Goal: Information Seeking & Learning: Learn about a topic

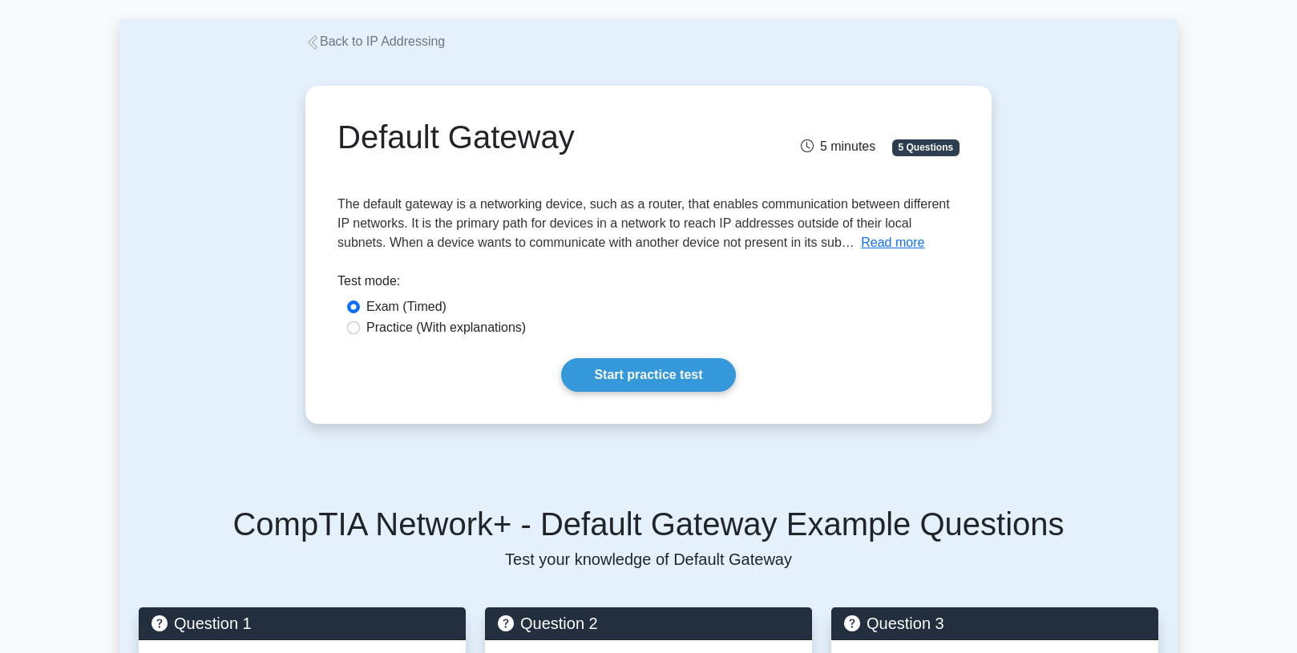
scroll to position [80, 0]
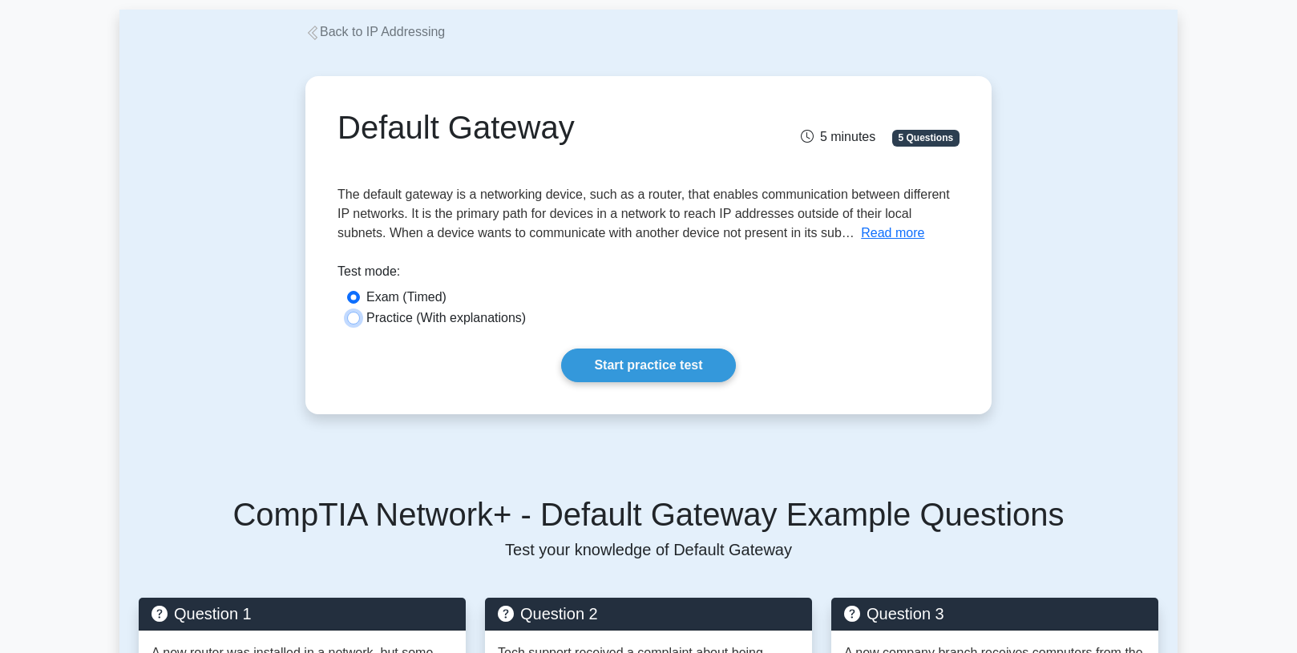
click at [352, 317] on input "Practice (With explanations)" at bounding box center [353, 318] width 13 height 13
radio input "true"
click at [639, 368] on link "Start practice test" at bounding box center [648, 366] width 174 height 34
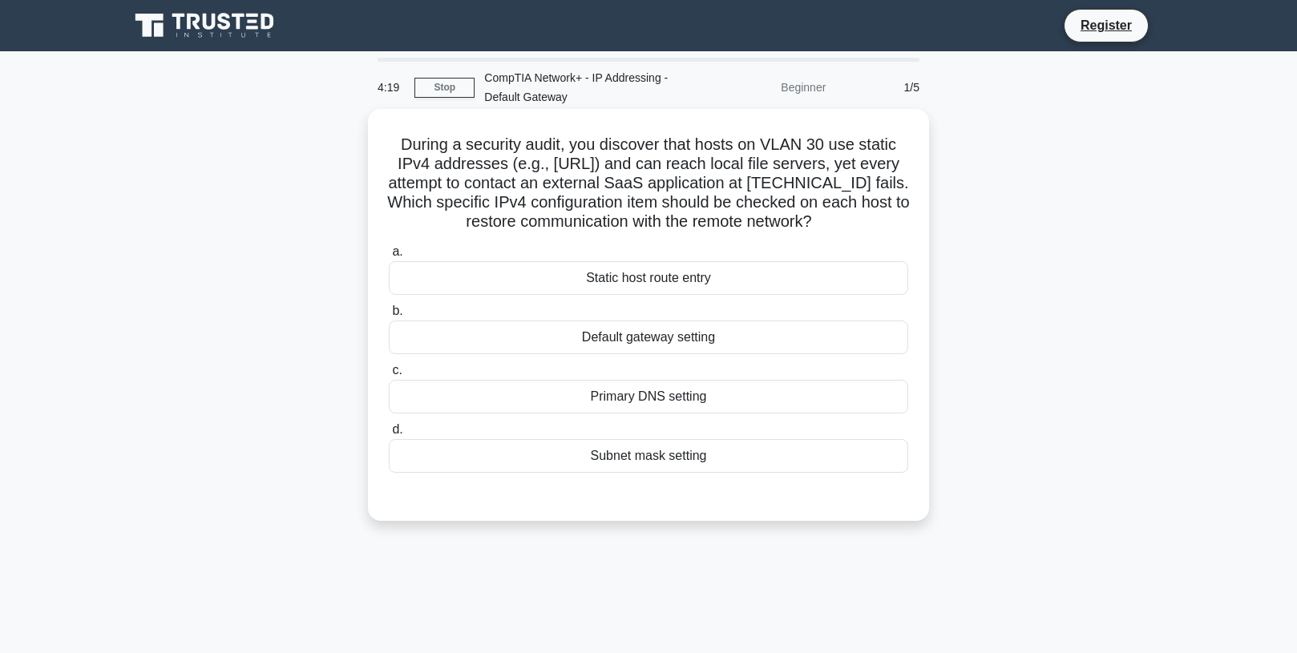
click at [674, 402] on div "Primary DNS setting" at bounding box center [649, 397] width 520 height 34
click at [389, 376] on input "c. Primary DNS setting" at bounding box center [389, 371] width 0 height 10
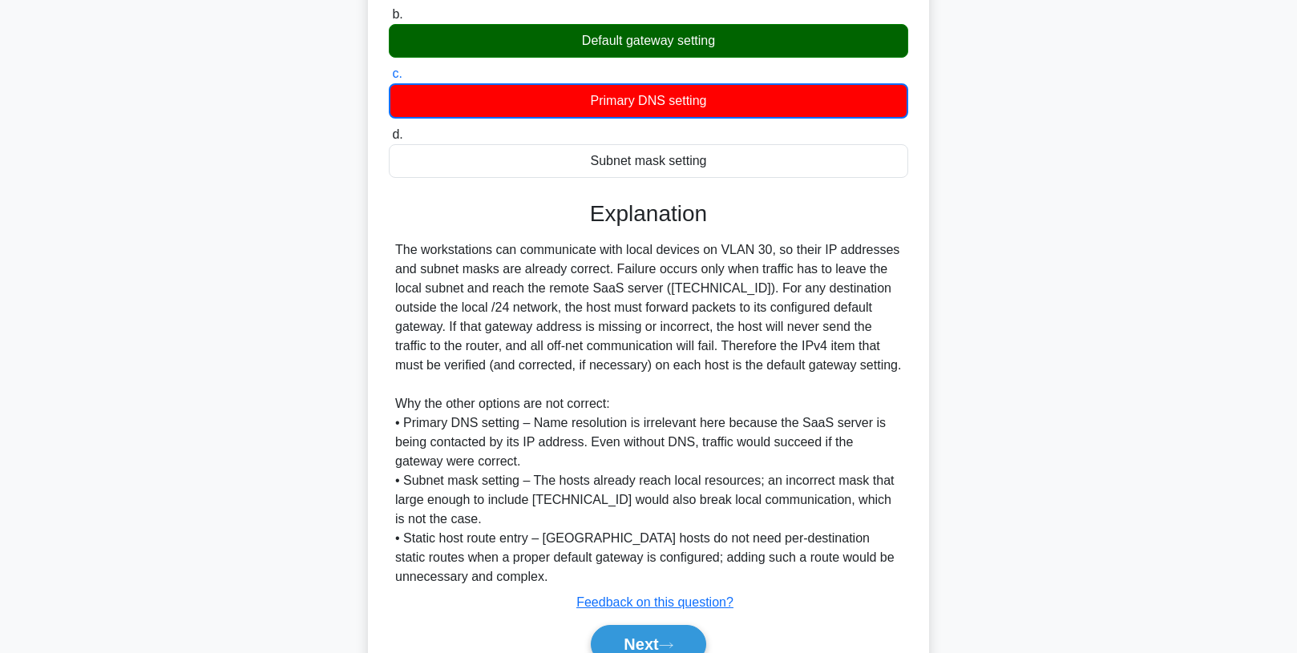
scroll to position [321, 0]
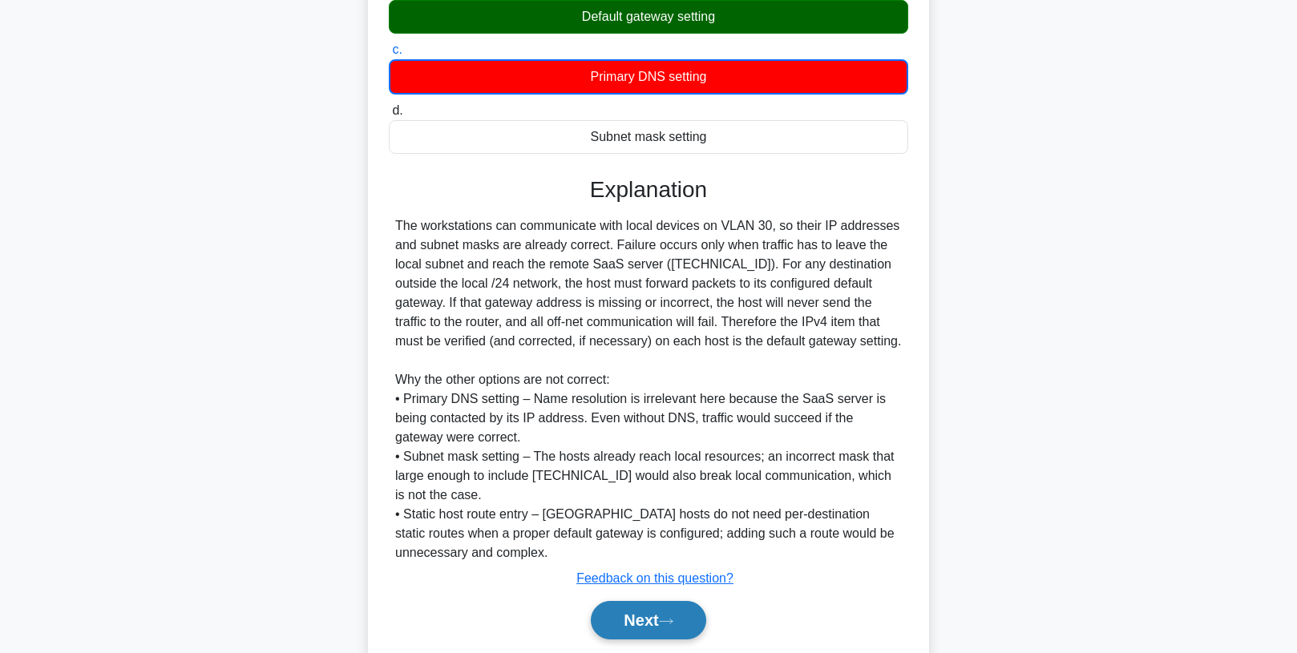
click at [651, 619] on button "Next" at bounding box center [648, 620] width 115 height 38
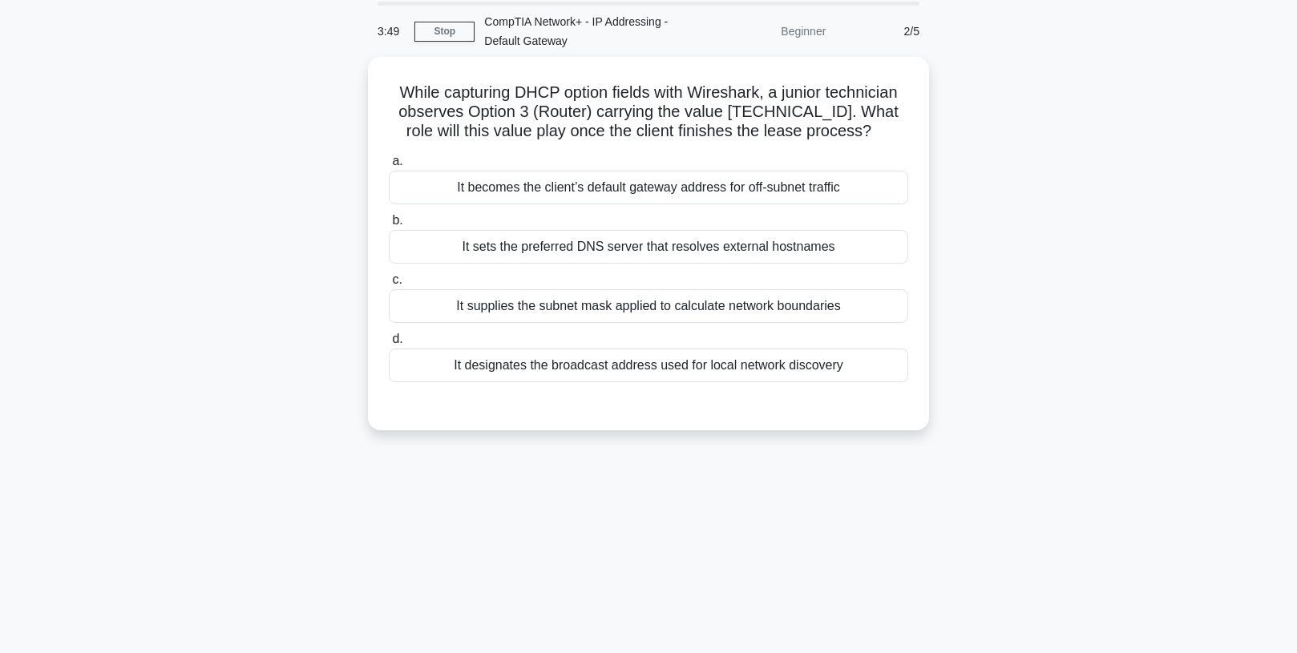
scroll to position [212, 0]
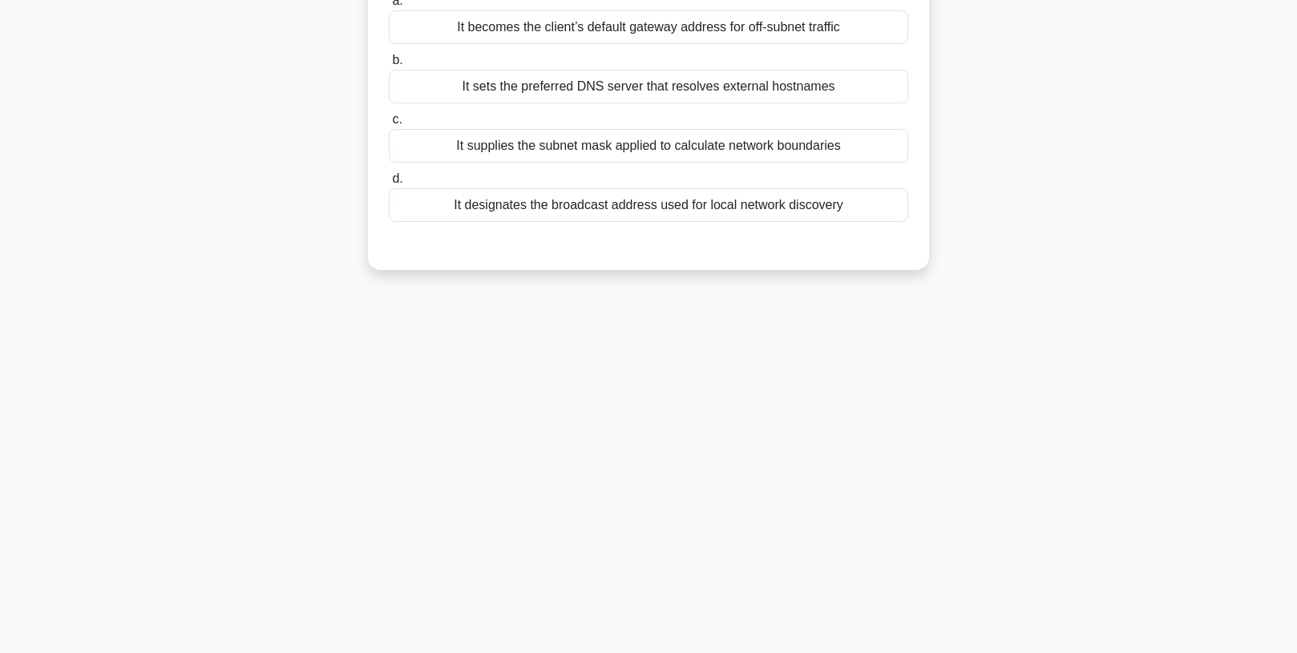
click at [620, 213] on div "It designates the broadcast address used for local network discovery" at bounding box center [649, 205] width 520 height 34
click at [389, 184] on input "d. It designates the broadcast address used for local network discovery" at bounding box center [389, 179] width 0 height 10
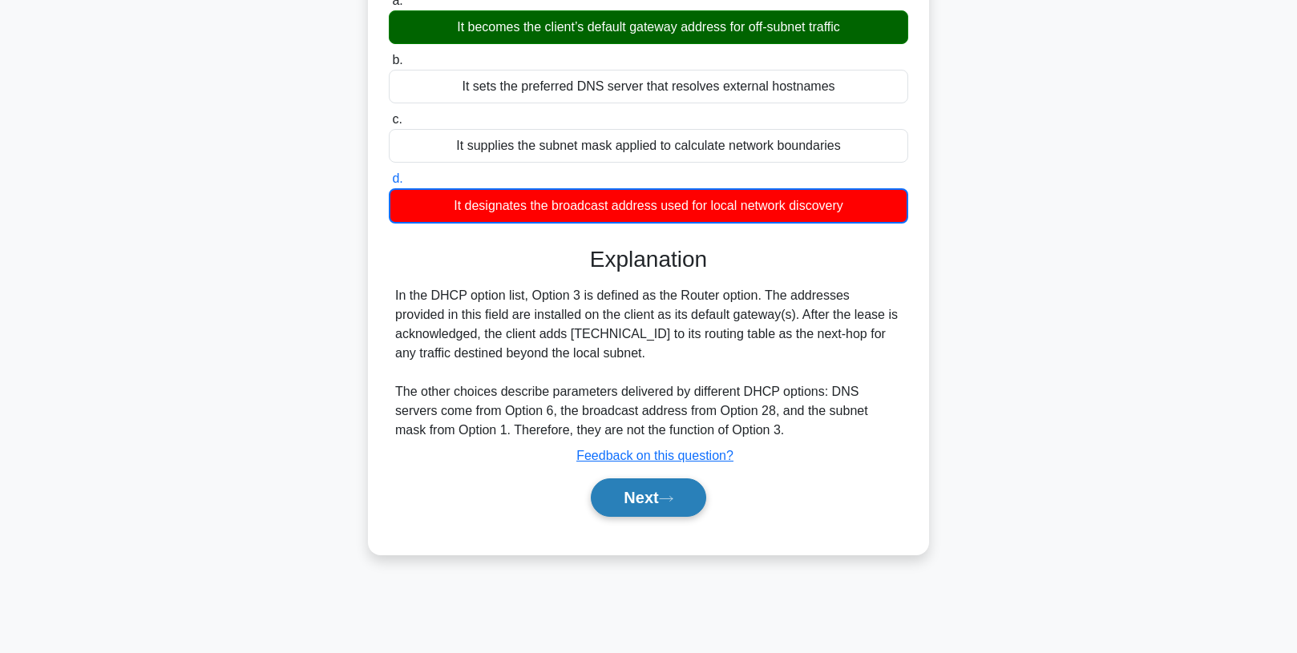
click at [636, 494] on button "Next" at bounding box center [648, 498] width 115 height 38
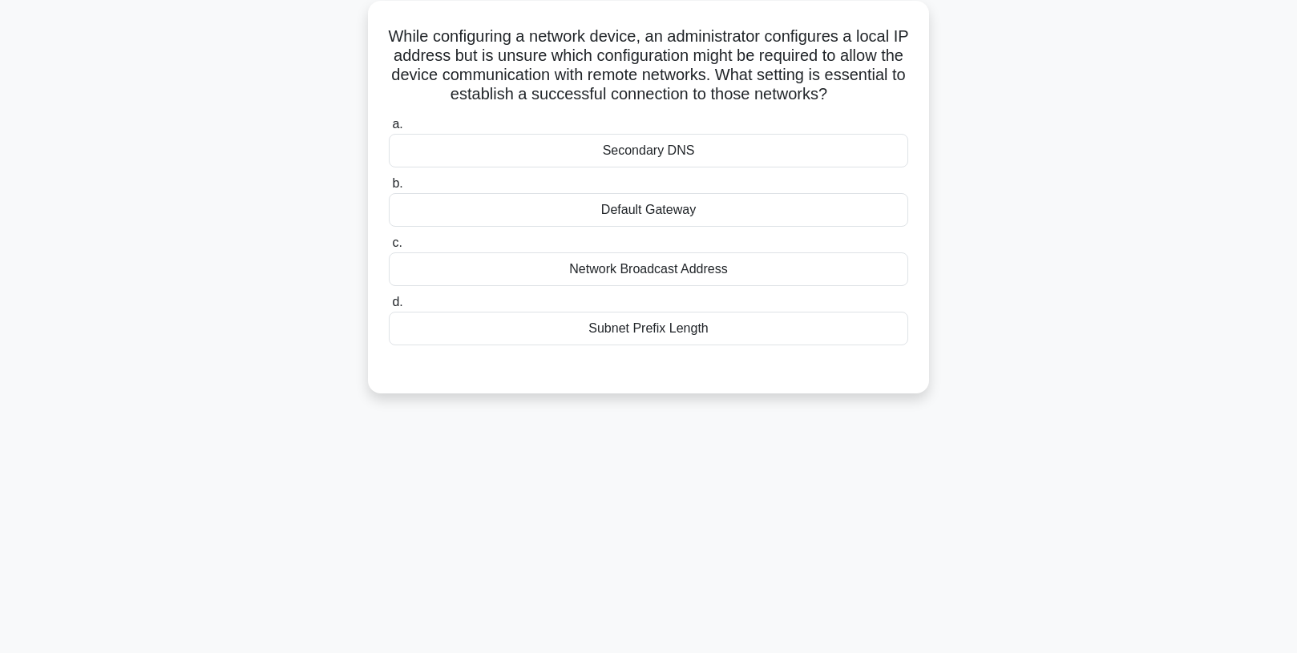
scroll to position [0, 0]
